Goal: Find contact information: Find contact information

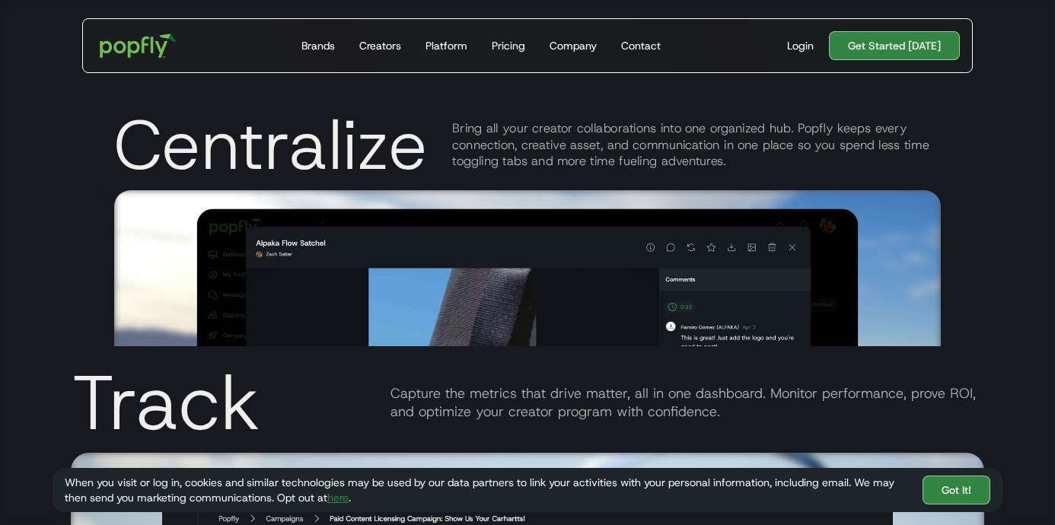
scroll to position [4455, 0]
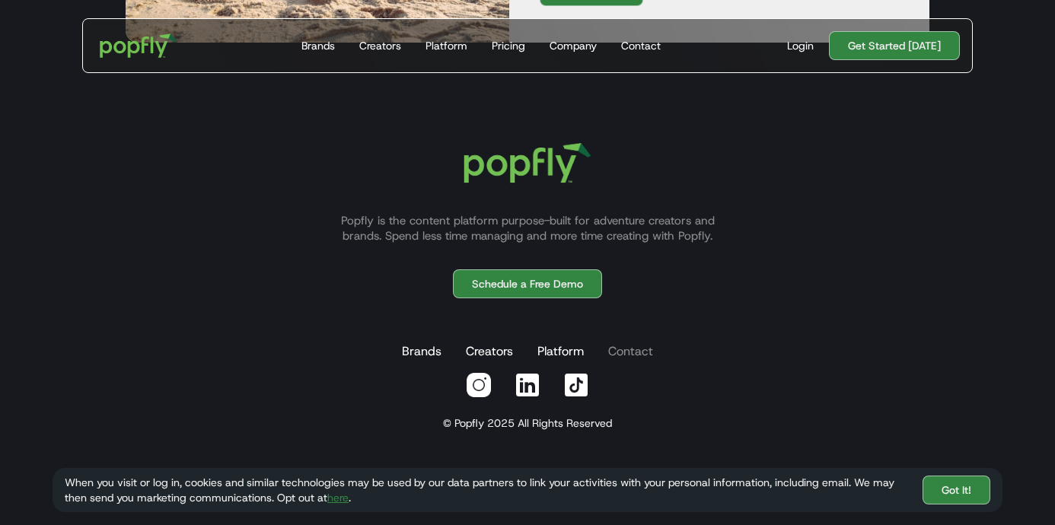
click at [630, 353] on link "Contact" at bounding box center [630, 352] width 51 height 30
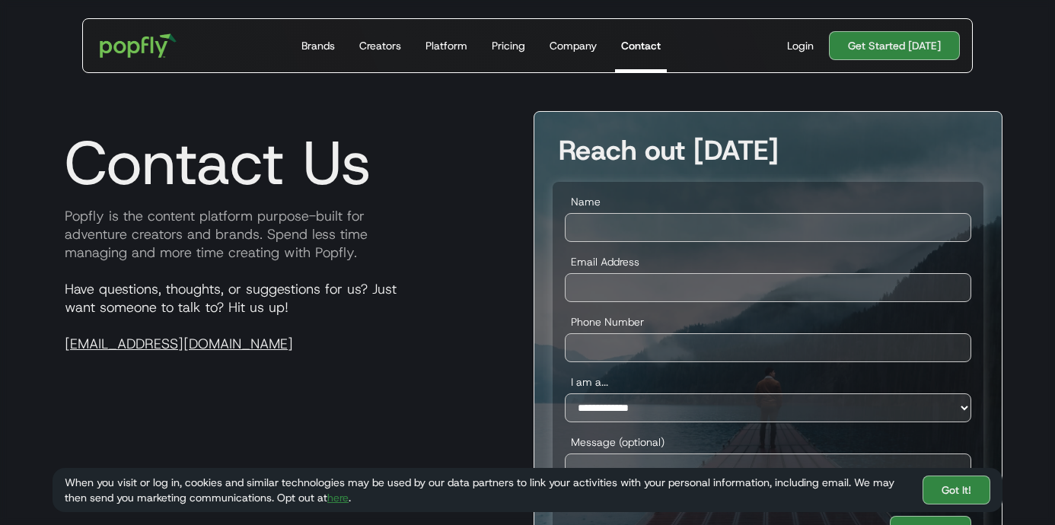
scroll to position [927, 0]
